Goal: Register for event/course: Sign up to attend an event or enroll in a course

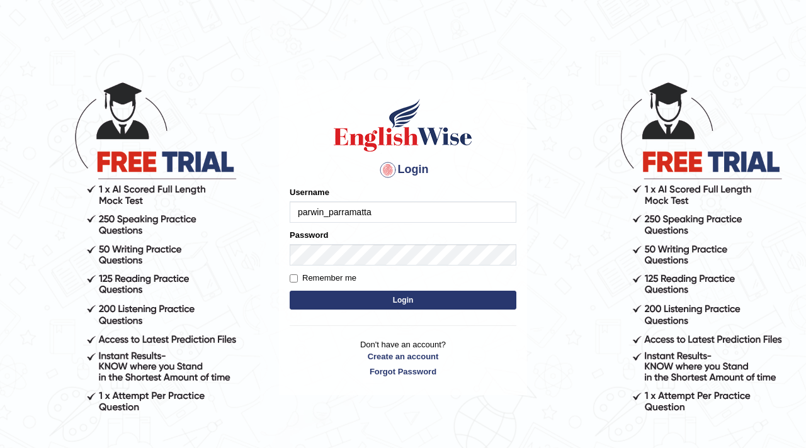
type input "parwin_parramatta"
click at [417, 303] on button "Login" at bounding box center [403, 300] width 227 height 19
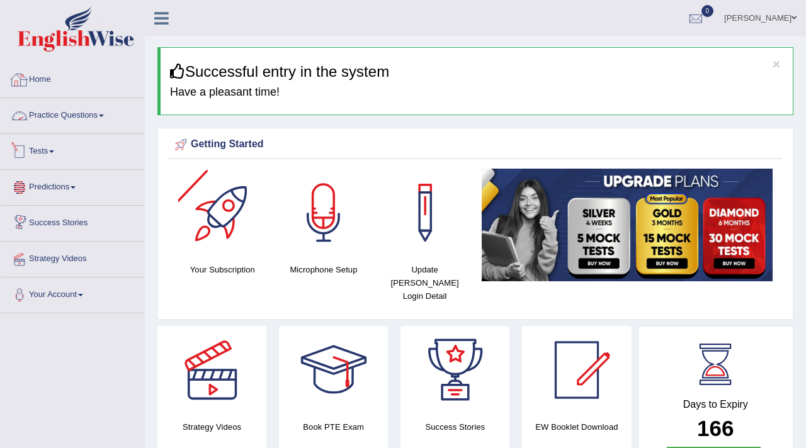
click at [64, 116] on link "Practice Questions" at bounding box center [73, 113] width 144 height 31
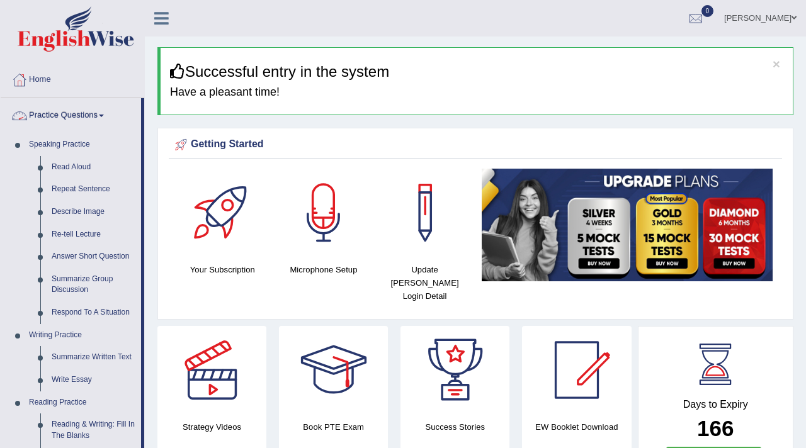
click at [42, 77] on link "Home" at bounding box center [73, 77] width 144 height 31
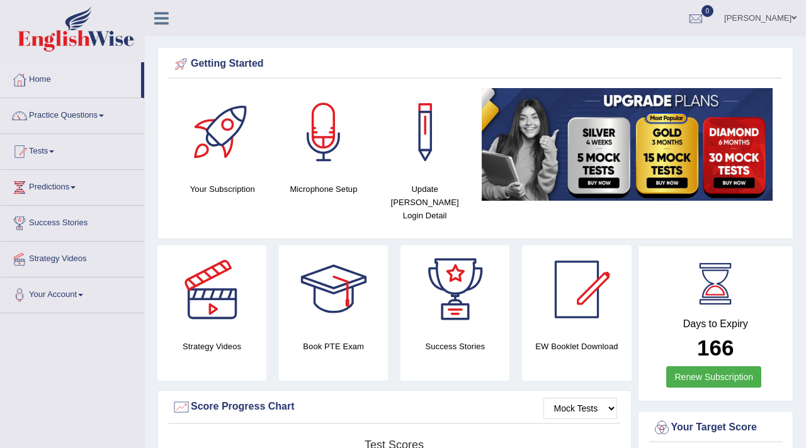
scroll to position [1, 0]
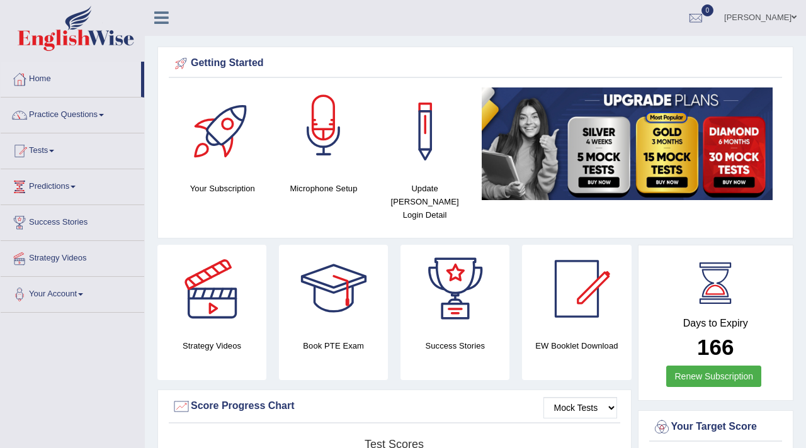
click at [329, 127] on div at bounding box center [324, 132] width 88 height 88
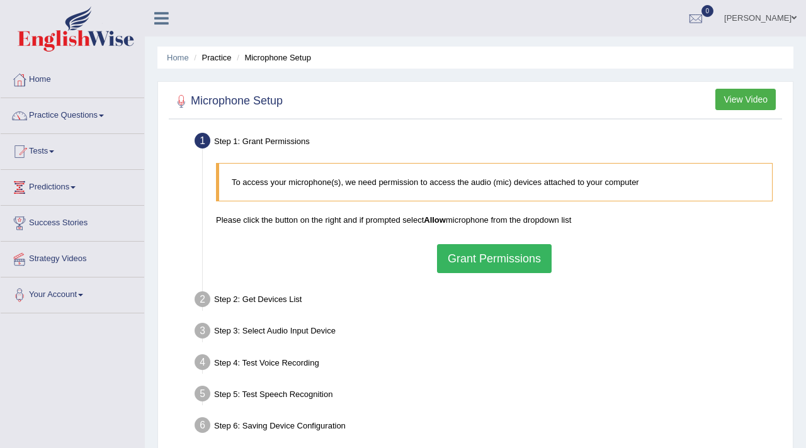
click at [473, 257] on button "Grant Permissions" at bounding box center [494, 258] width 115 height 29
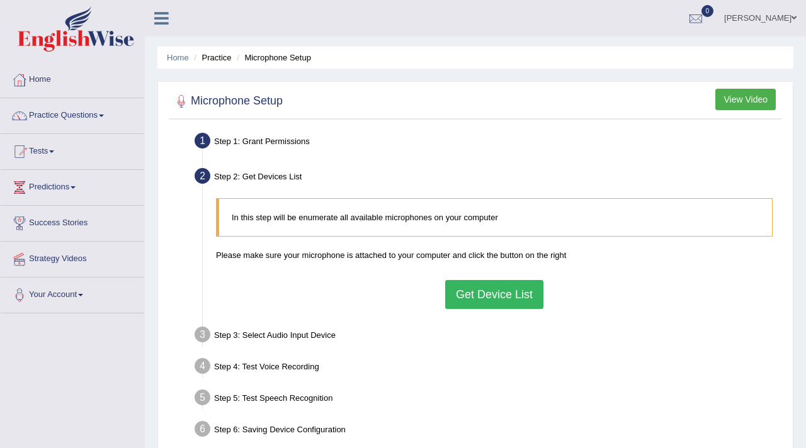
click at [508, 286] on button "Get Device List" at bounding box center [494, 294] width 98 height 29
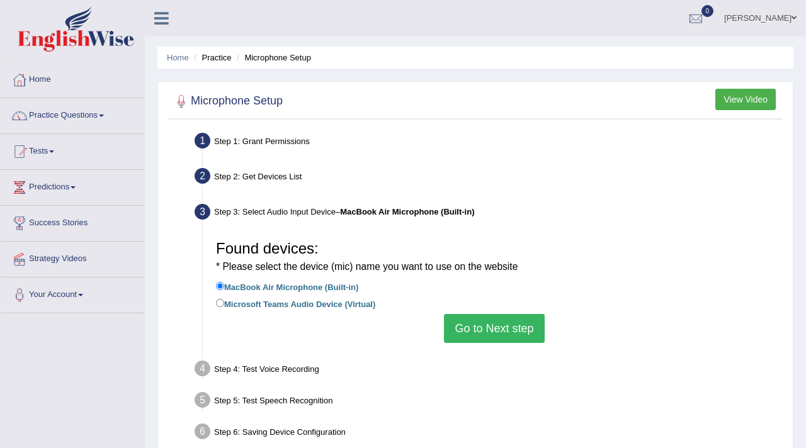
click at [510, 324] on button "Go to Next step" at bounding box center [494, 328] width 100 height 29
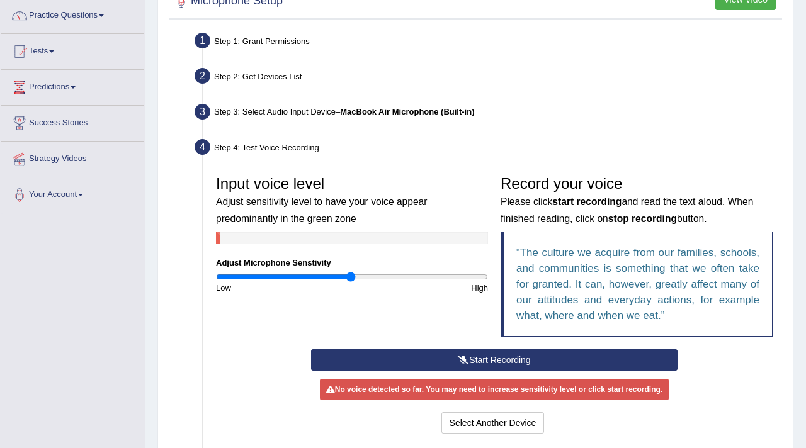
scroll to position [102, 0]
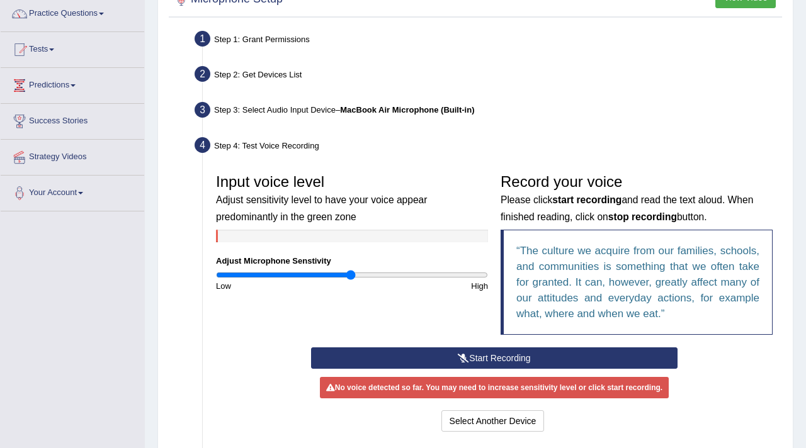
click at [508, 352] on button "Start Recording" at bounding box center [494, 358] width 367 height 21
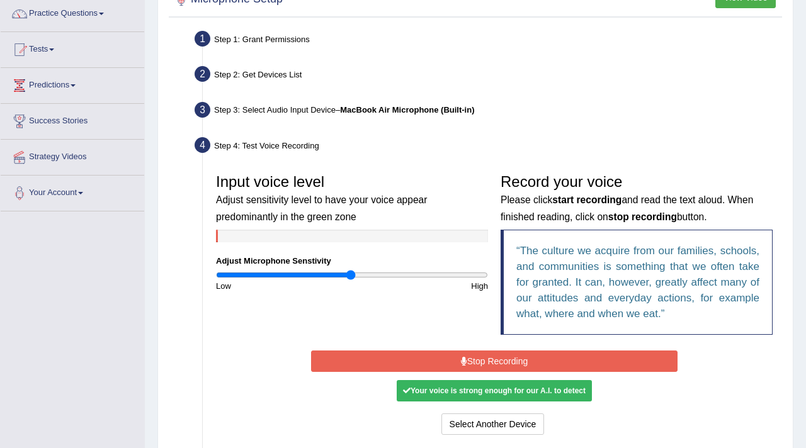
click at [490, 395] on div "Your voice is strong enough for our A.I. to detect" at bounding box center [494, 390] width 195 height 21
click at [497, 361] on button "Stop Recording" at bounding box center [494, 361] width 367 height 21
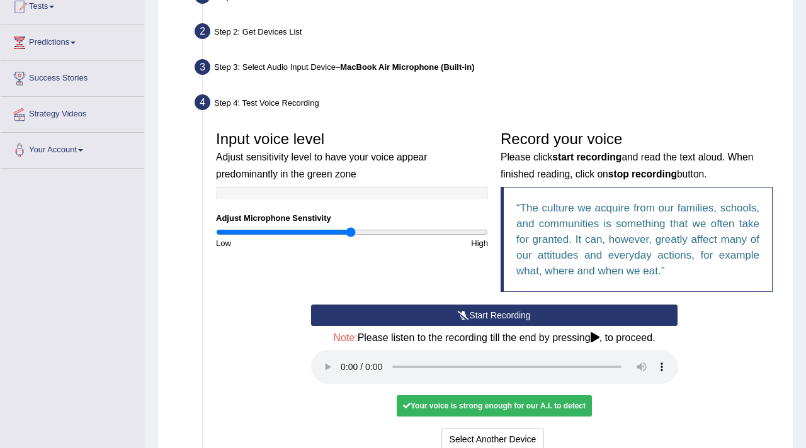
scroll to position [148, 0]
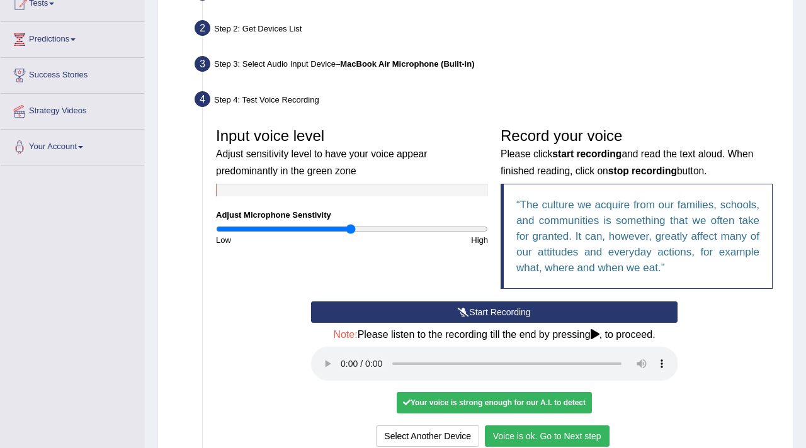
click at [542, 436] on button "Voice is ok. Go to Next step" at bounding box center [547, 436] width 125 height 21
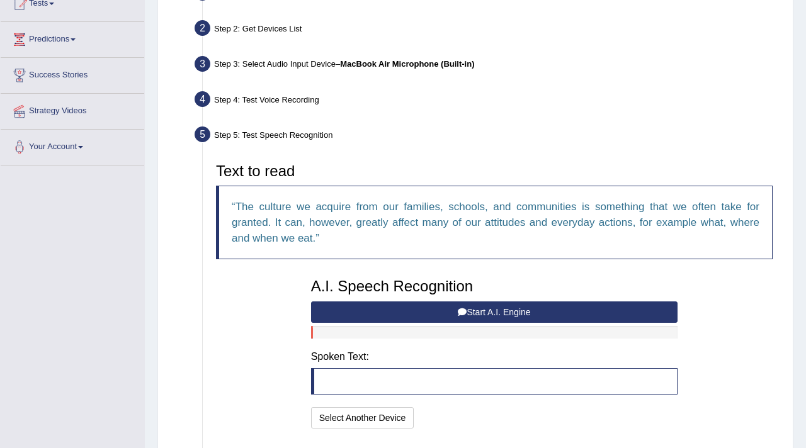
click at [463, 314] on icon at bounding box center [462, 312] width 9 height 9
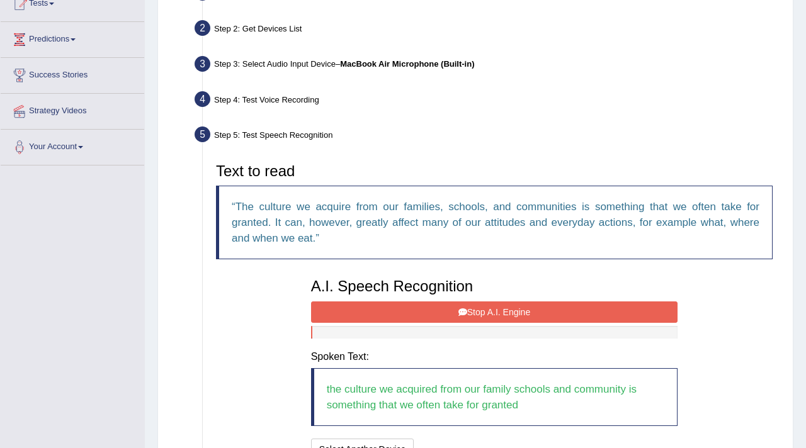
click at [477, 310] on button "Stop A.I. Engine" at bounding box center [494, 312] width 367 height 21
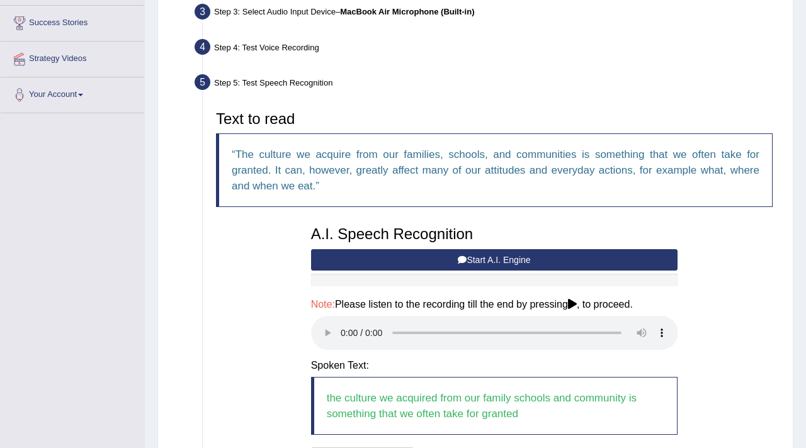
scroll to position [213, 0]
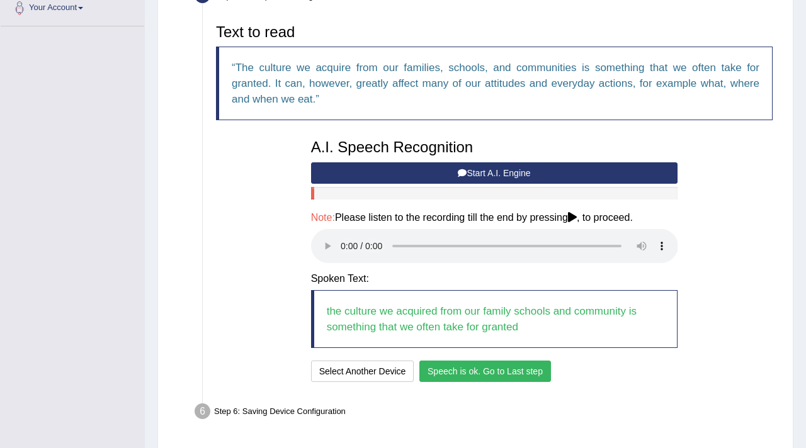
click at [488, 370] on button "Speech is ok. Go to Last step" at bounding box center [485, 371] width 132 height 21
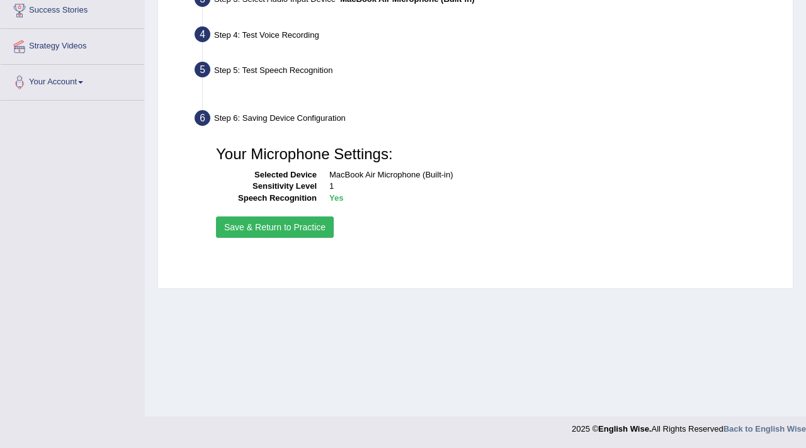
scroll to position [213, 0]
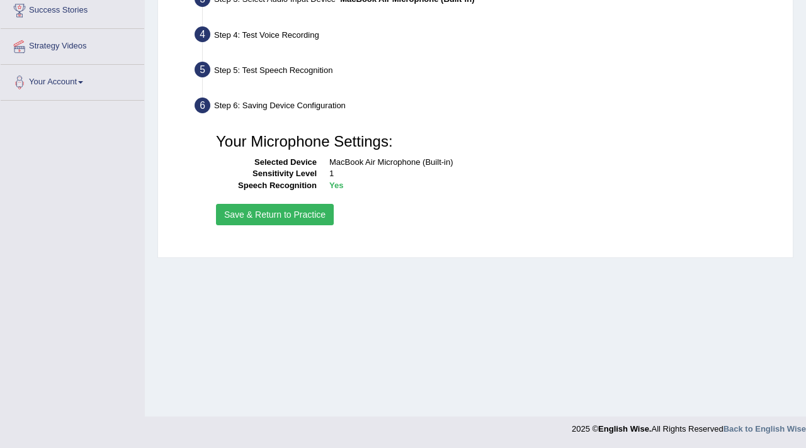
click at [268, 213] on button "Save & Return to Practice" at bounding box center [275, 214] width 118 height 21
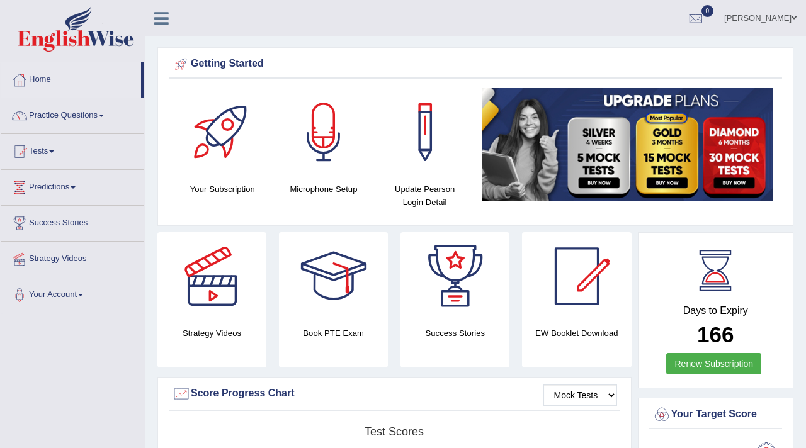
click at [107, 118] on link "Practice Questions" at bounding box center [73, 113] width 144 height 31
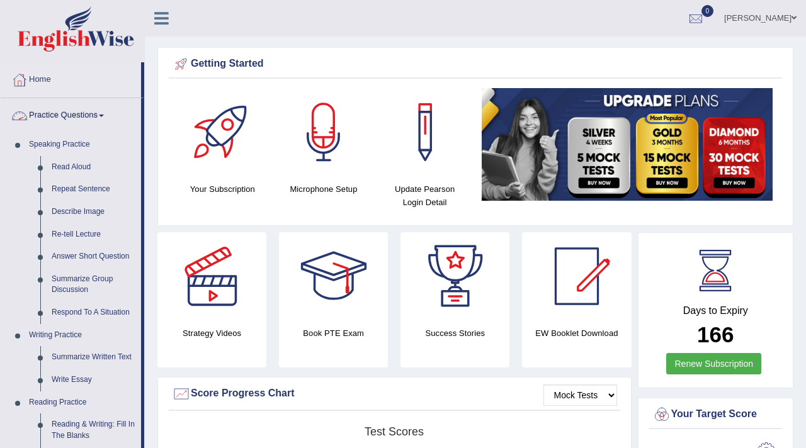
click at [89, 113] on link "Practice Questions" at bounding box center [71, 113] width 140 height 31
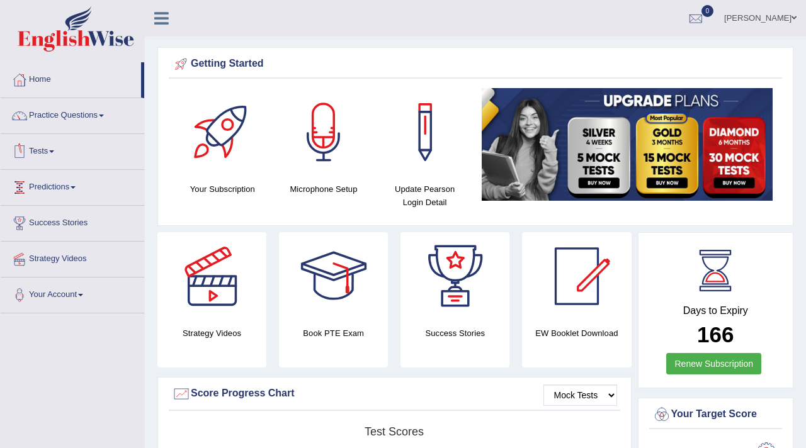
click at [50, 152] on link "Tests" at bounding box center [73, 149] width 144 height 31
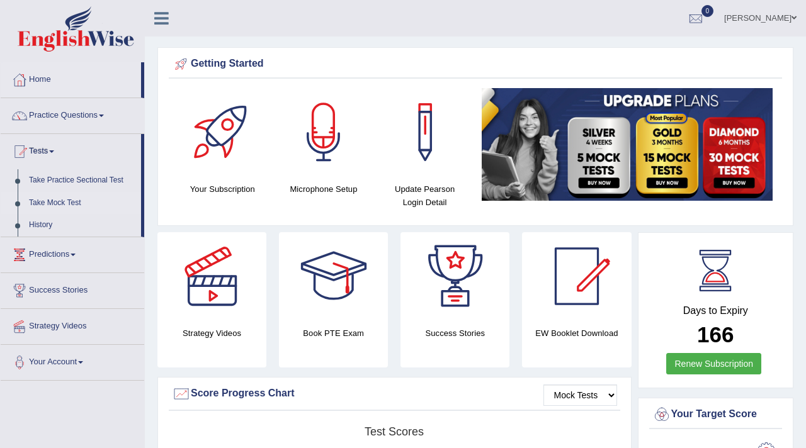
click at [76, 203] on link "Take Mock Test" at bounding box center [82, 203] width 118 height 23
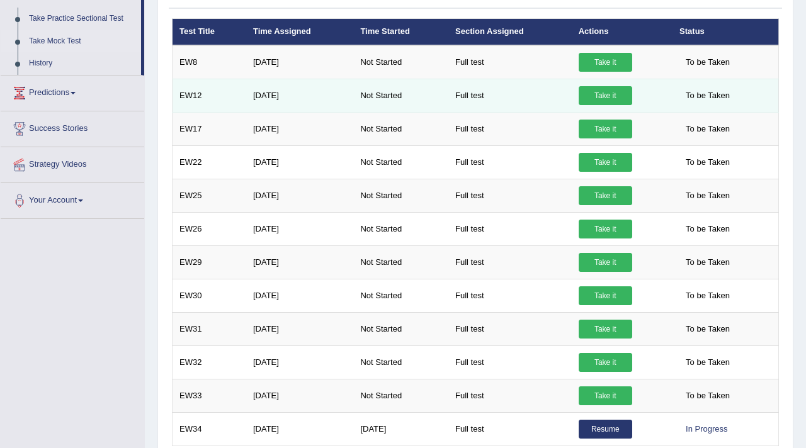
scroll to position [224, 0]
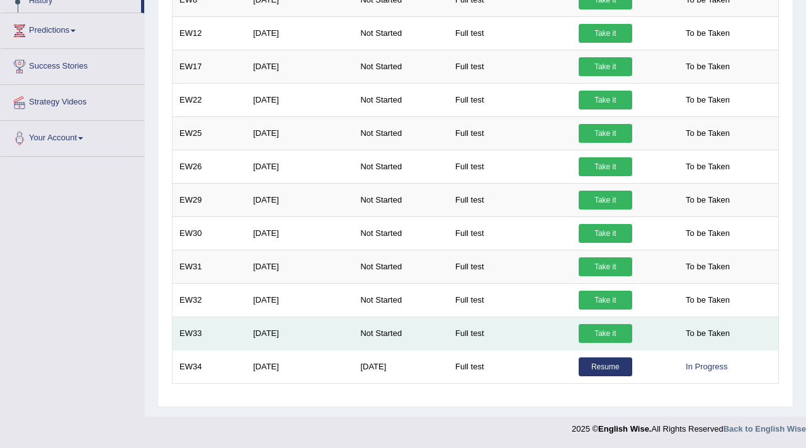
click at [616, 332] on link "Take it" at bounding box center [606, 333] width 54 height 19
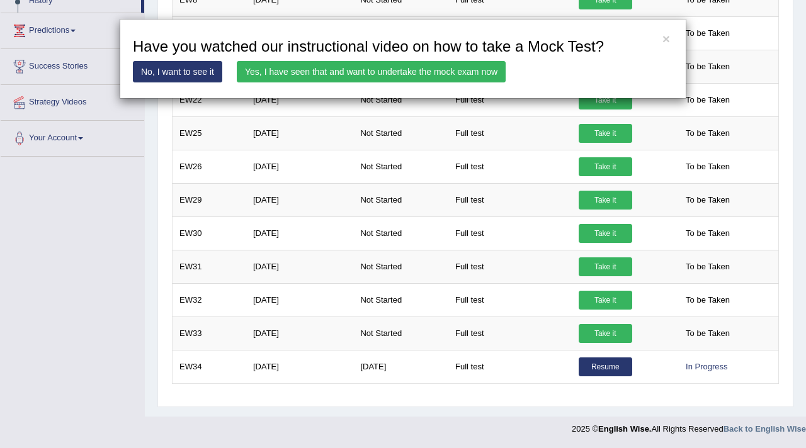
click at [407, 71] on link "Yes, I have seen that and want to undertake the mock exam now" at bounding box center [371, 71] width 269 height 21
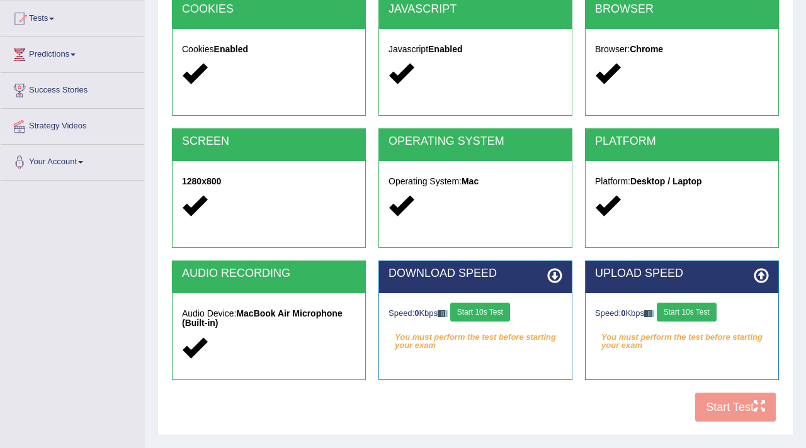
scroll to position [138, 0]
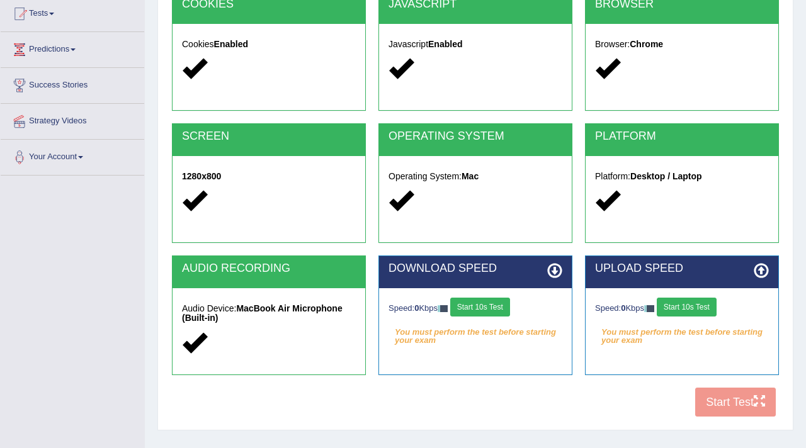
click at [485, 304] on button "Start 10s Test" at bounding box center [480, 307] width 60 height 19
click at [696, 312] on button "Start 10s Test" at bounding box center [687, 307] width 60 height 19
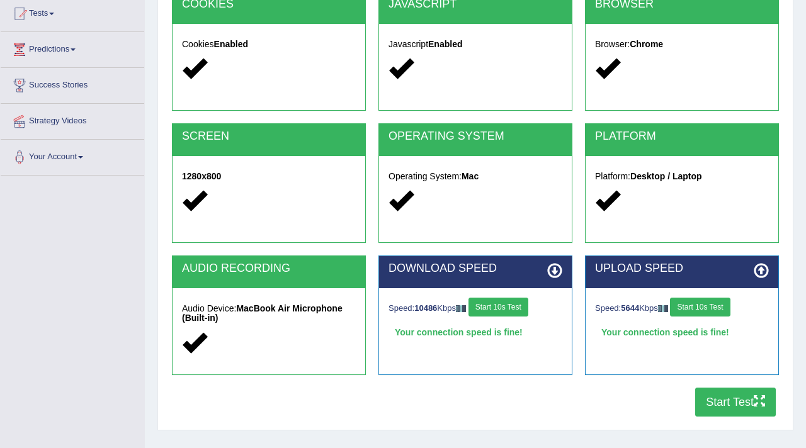
click at [741, 399] on button "Start Test" at bounding box center [735, 402] width 81 height 29
click at [726, 405] on button "Start Test" at bounding box center [735, 402] width 81 height 29
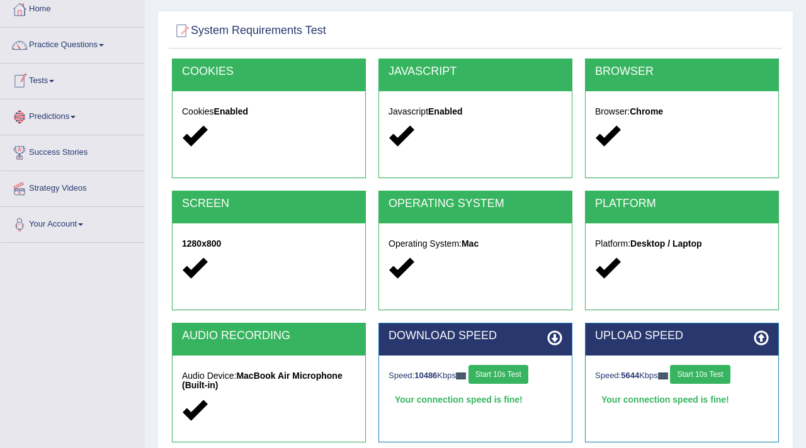
scroll to position [0, 0]
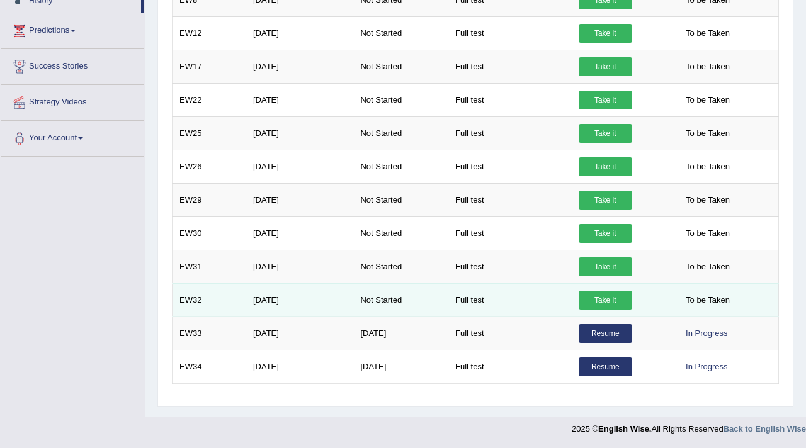
click at [603, 296] on link "Take it" at bounding box center [606, 300] width 54 height 19
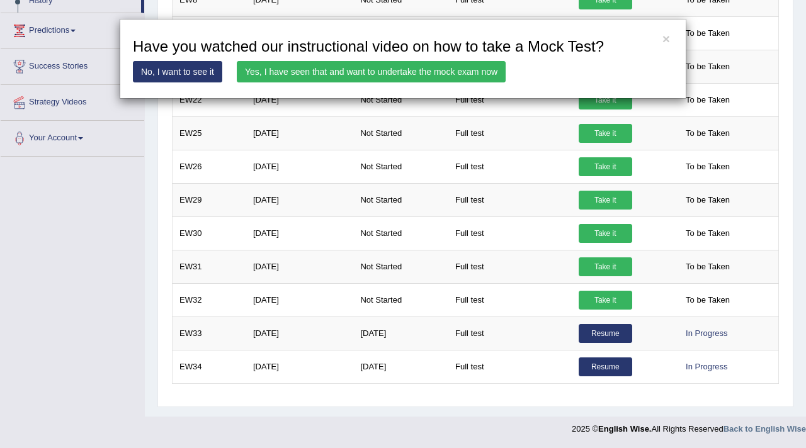
click at [481, 71] on link "Yes, I have seen that and want to undertake the mock exam now" at bounding box center [371, 71] width 269 height 21
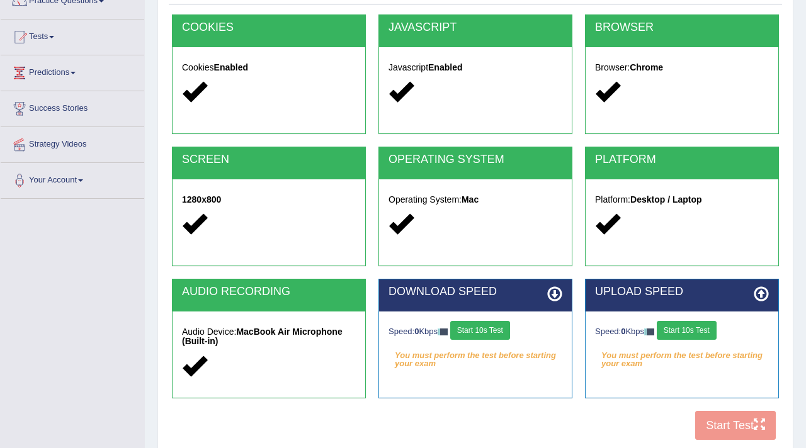
scroll to position [128, 0]
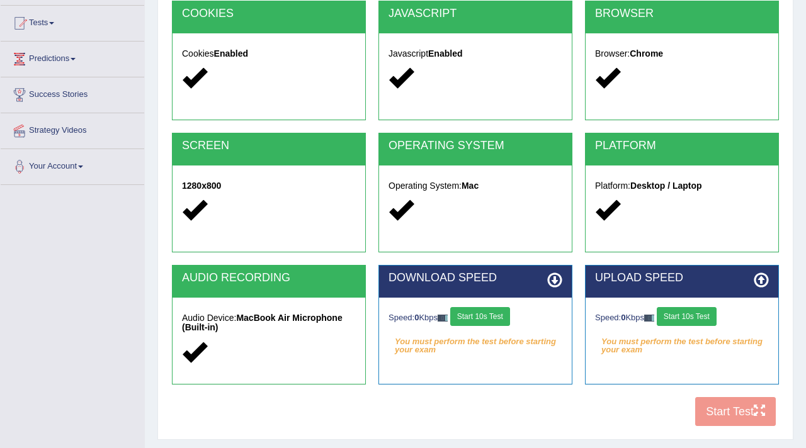
click at [494, 320] on button "Start 10s Test" at bounding box center [480, 316] width 60 height 19
click at [701, 319] on button "Start 10s Test" at bounding box center [687, 316] width 60 height 19
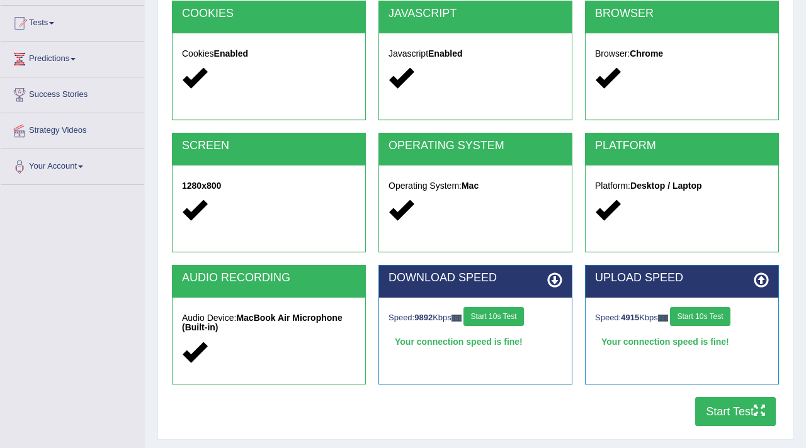
click at [728, 407] on button "Start Test" at bounding box center [735, 411] width 81 height 29
